Goal: Information Seeking & Learning: Learn about a topic

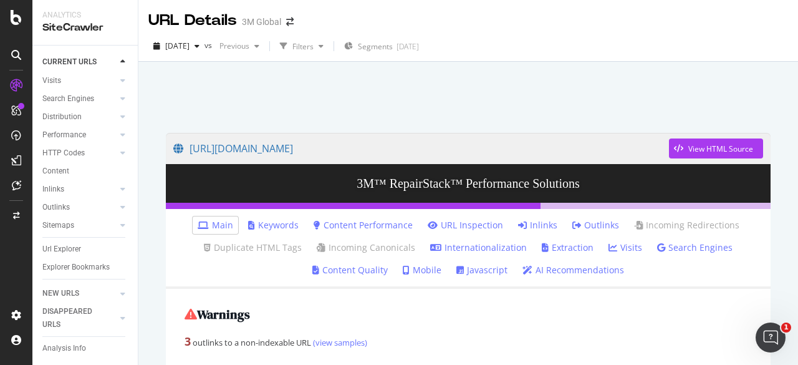
drag, startPoint x: 151, startPoint y: 249, endPoint x: 158, endPoint y: 246, distance: 7.8
click at [153, 250] on div "[URL][DOMAIN_NAME] View HTML Source 3M™ RepairStack™ Performance Solutions Main…" at bounding box center [467, 244] width 659 height 365
drag, startPoint x: 142, startPoint y: 249, endPoint x: 155, endPoint y: 223, distance: 29.0
click at [142, 248] on div "[URL][DOMAIN_NAME] View HTML Source 3M™ RepairStack™ Performance Solutions Main…" at bounding box center [467, 244] width 659 height 365
click at [267, 225] on link "Keywords" at bounding box center [273, 225] width 50 height 12
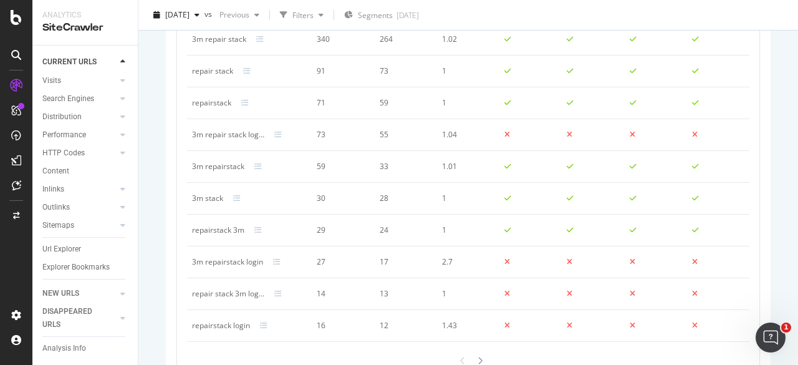
scroll to position [810, 0]
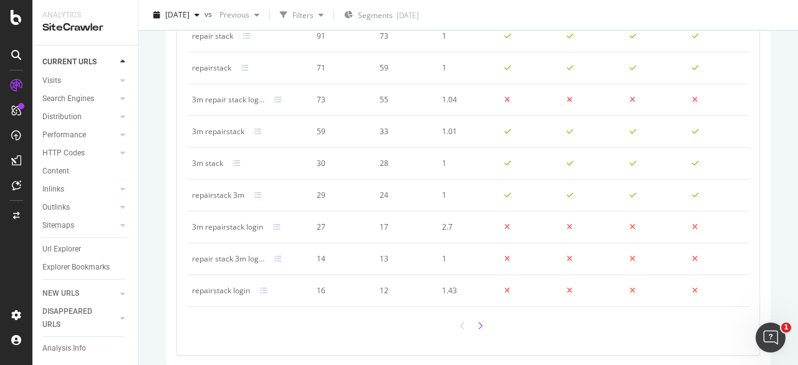
click at [477, 330] on icon at bounding box center [479, 326] width 5 height 8
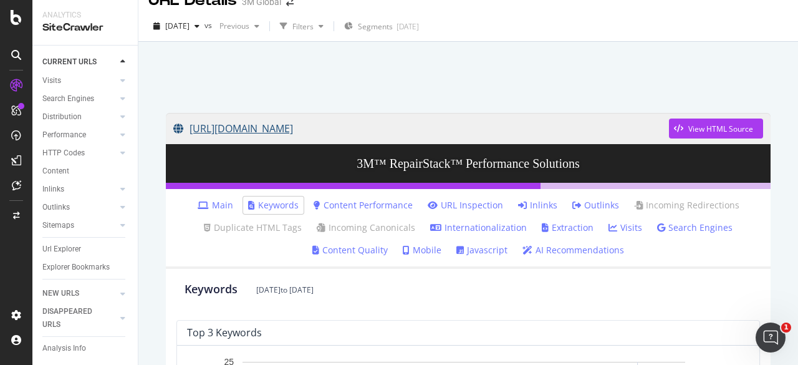
scroll to position [0, 0]
